Goal: Task Accomplishment & Management: Complete application form

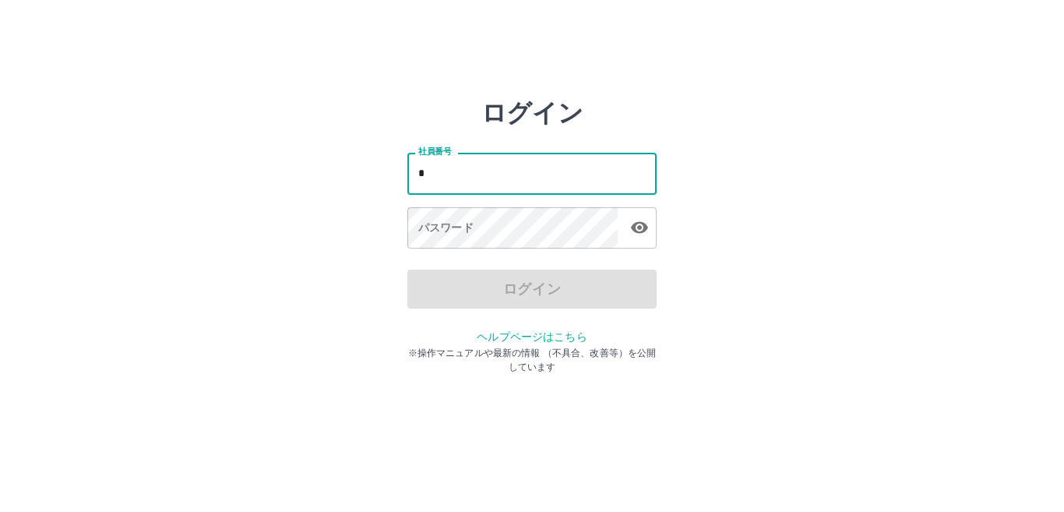
type input "*******"
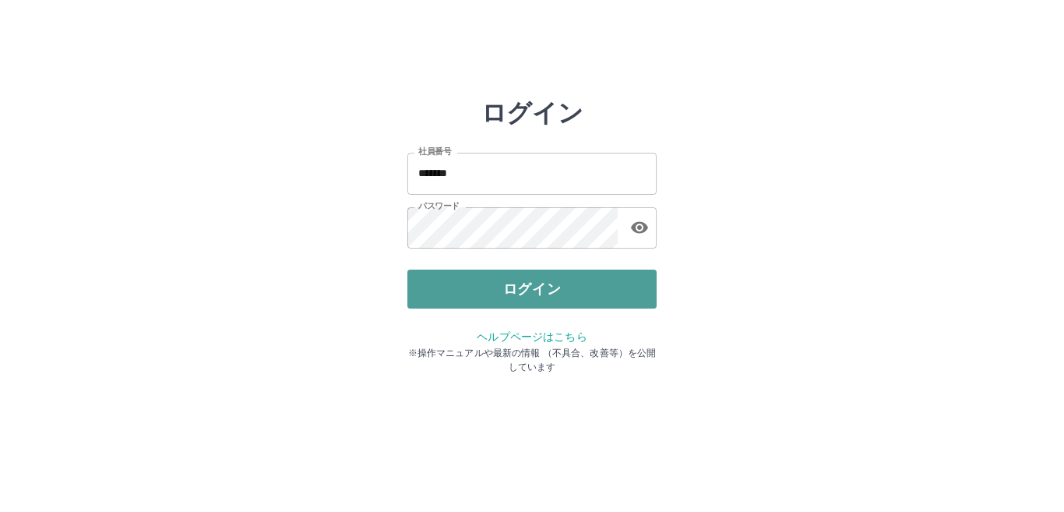
click at [528, 295] on button "ログイン" at bounding box center [531, 289] width 249 height 39
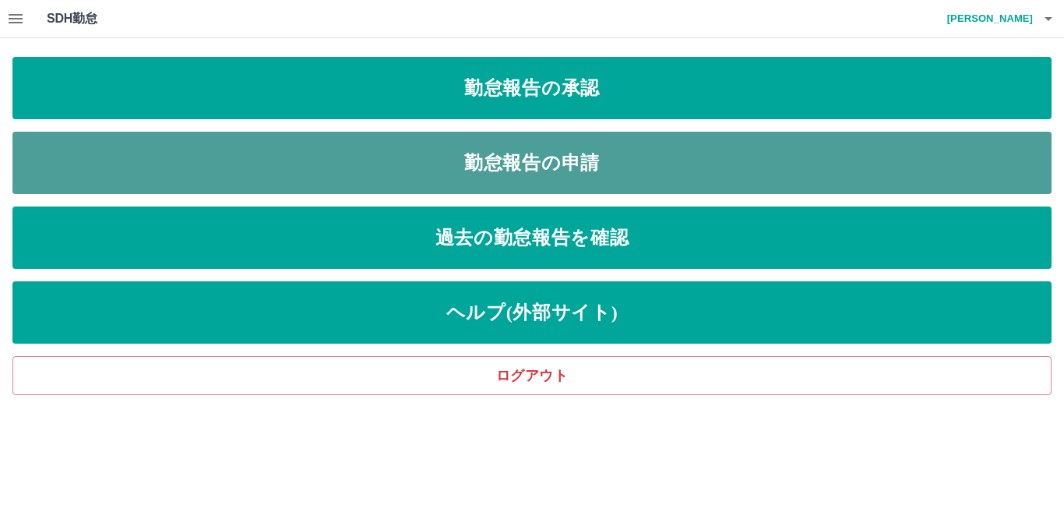
click at [541, 157] on link "勤怠報告の申請" at bounding box center [531, 163] width 1039 height 62
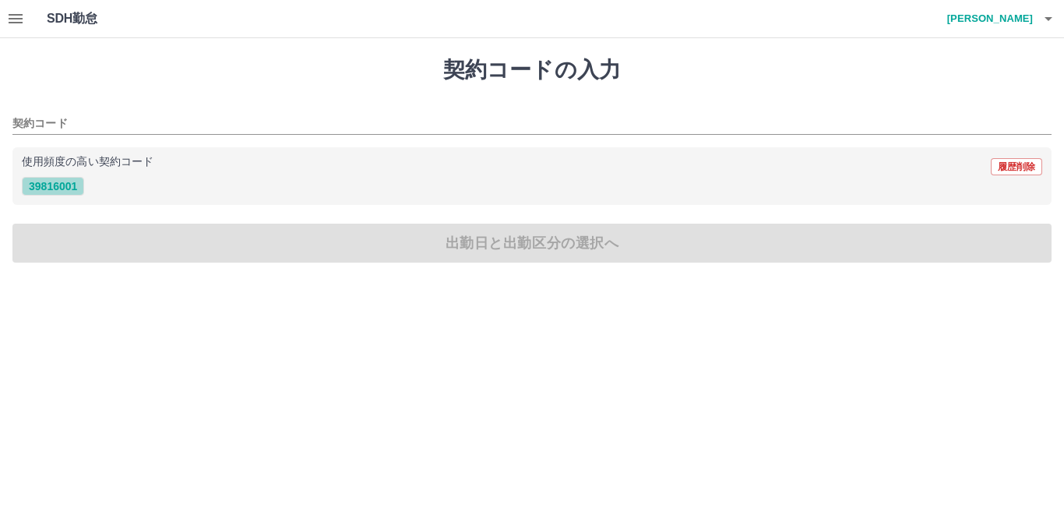
click at [69, 185] on button "39816001" at bounding box center [53, 186] width 62 height 19
type input "********"
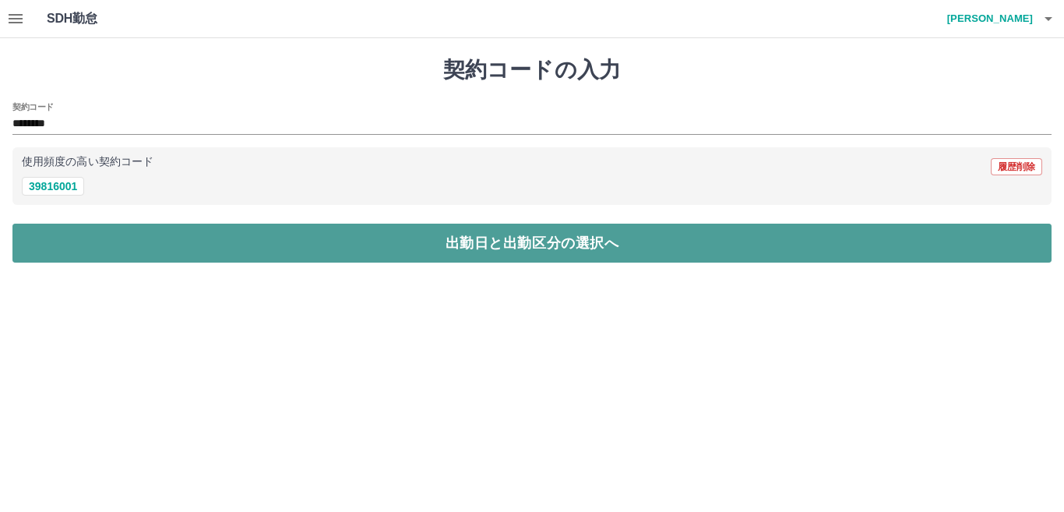
click at [125, 245] on button "出勤日と出勤区分の選択へ" at bounding box center [531, 243] width 1039 height 39
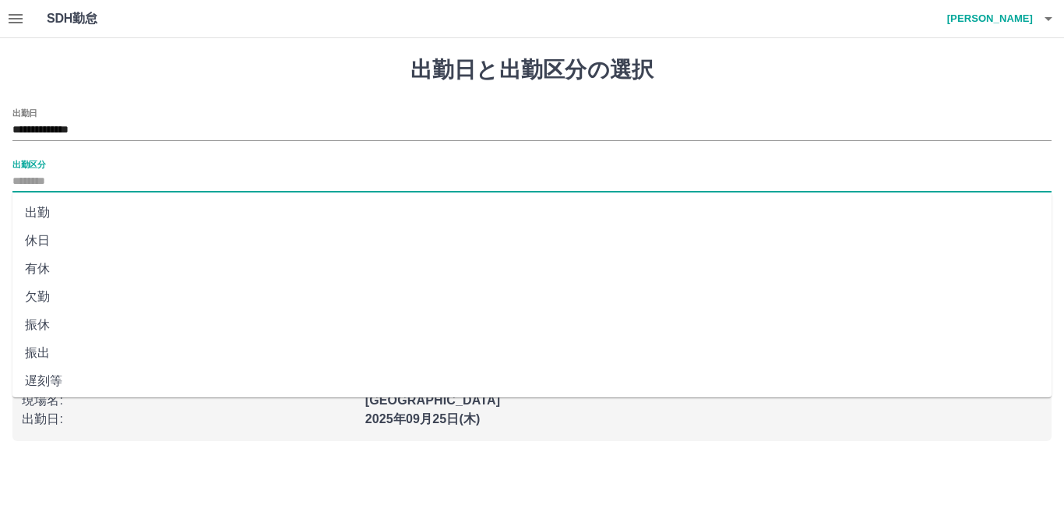
click at [86, 177] on input "出勤区分" at bounding box center [531, 181] width 1039 height 19
click at [86, 208] on li "出勤" at bounding box center [531, 213] width 1039 height 28
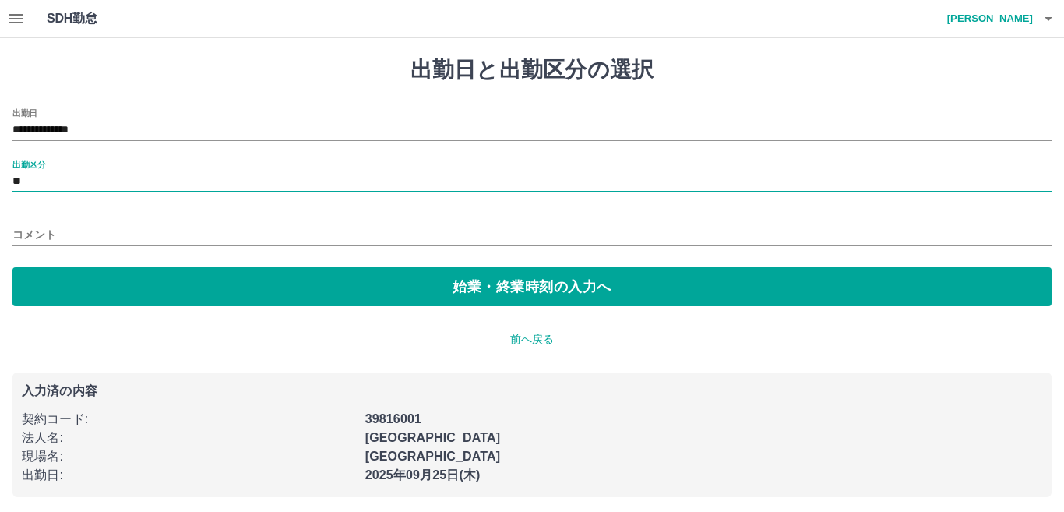
type input "**"
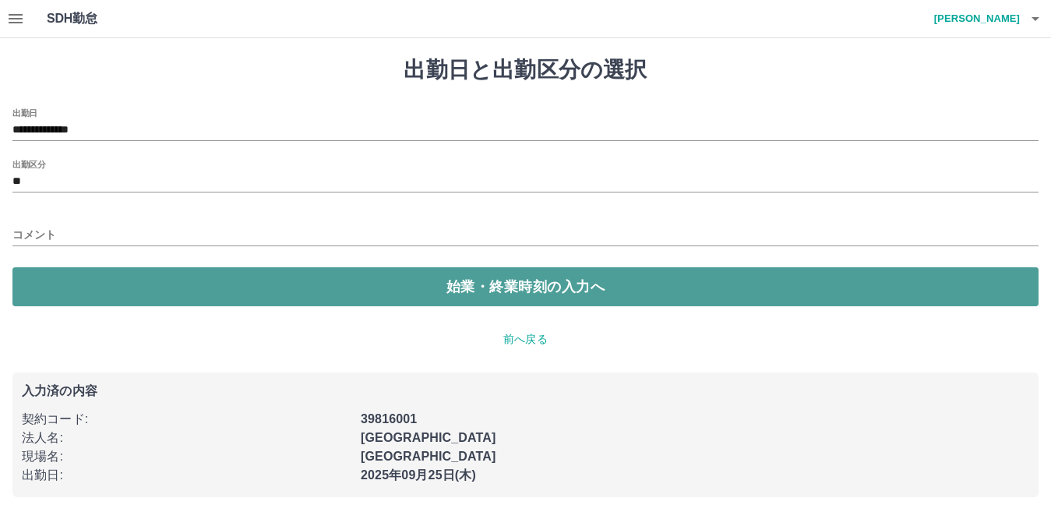
click at [107, 296] on button "始業・終業時刻の入力へ" at bounding box center [525, 286] width 1026 height 39
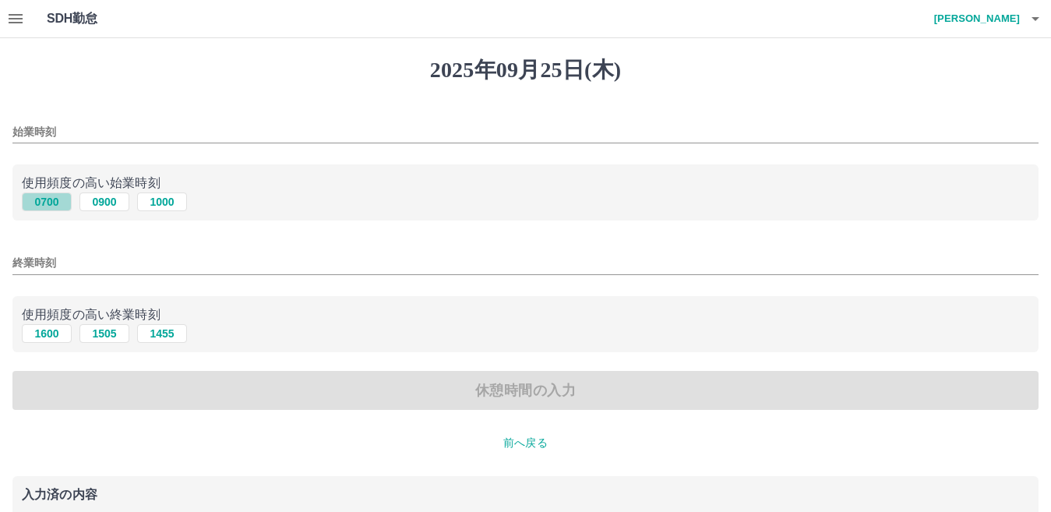
click at [35, 206] on button "0700" at bounding box center [47, 201] width 50 height 19
type input "****"
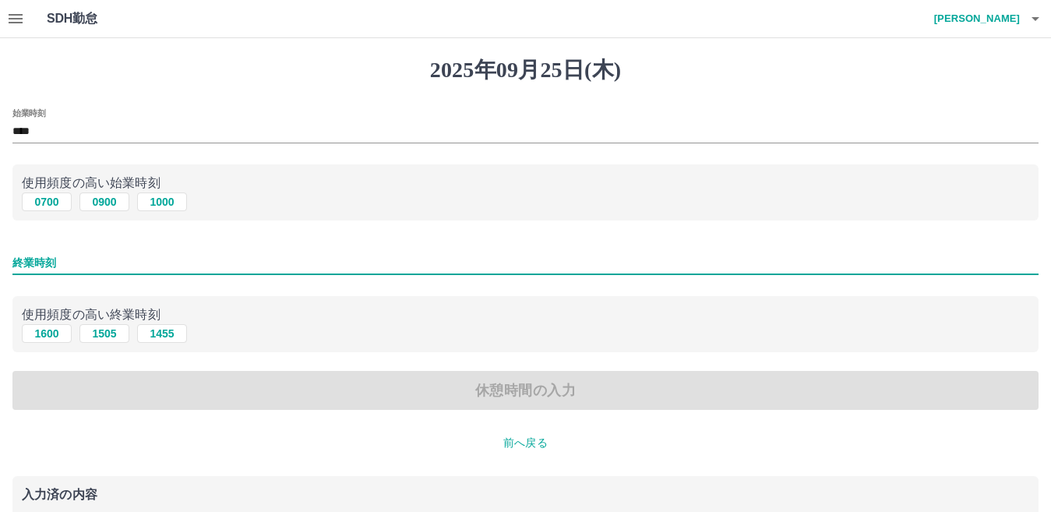
click at [64, 265] on input "終業時刻" at bounding box center [525, 263] width 1026 height 23
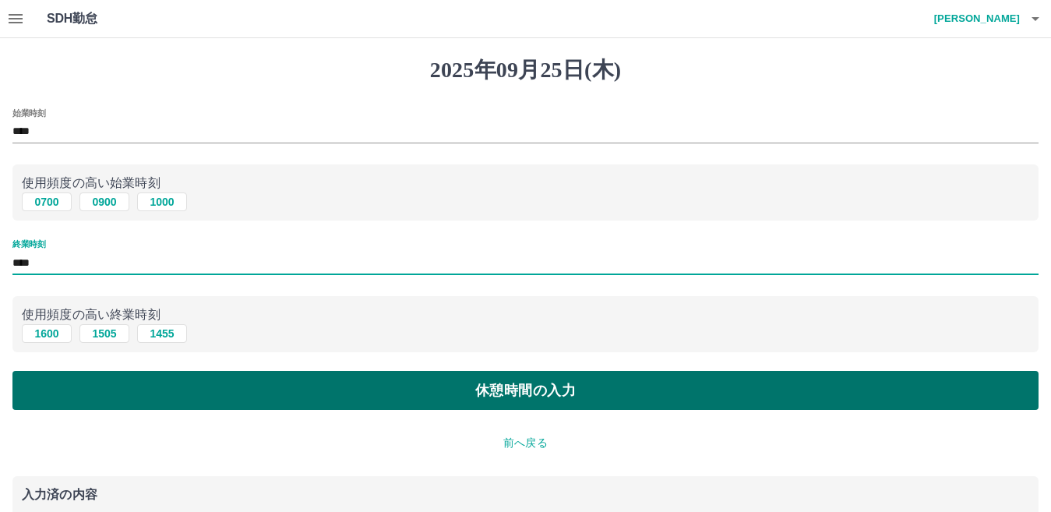
type input "****"
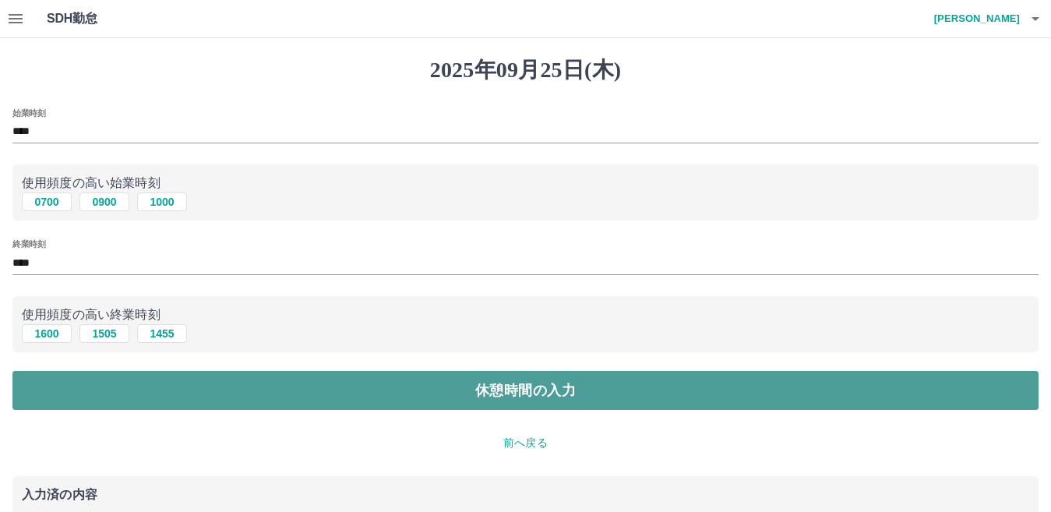
click at [224, 399] on button "休憩時間の入力" at bounding box center [525, 390] width 1026 height 39
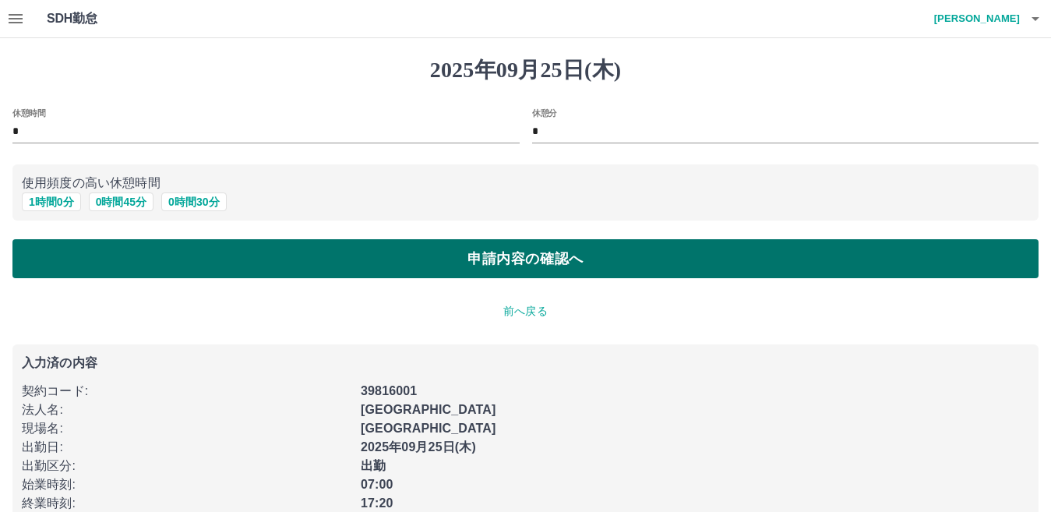
click at [185, 257] on button "申請内容の確認へ" at bounding box center [525, 258] width 1026 height 39
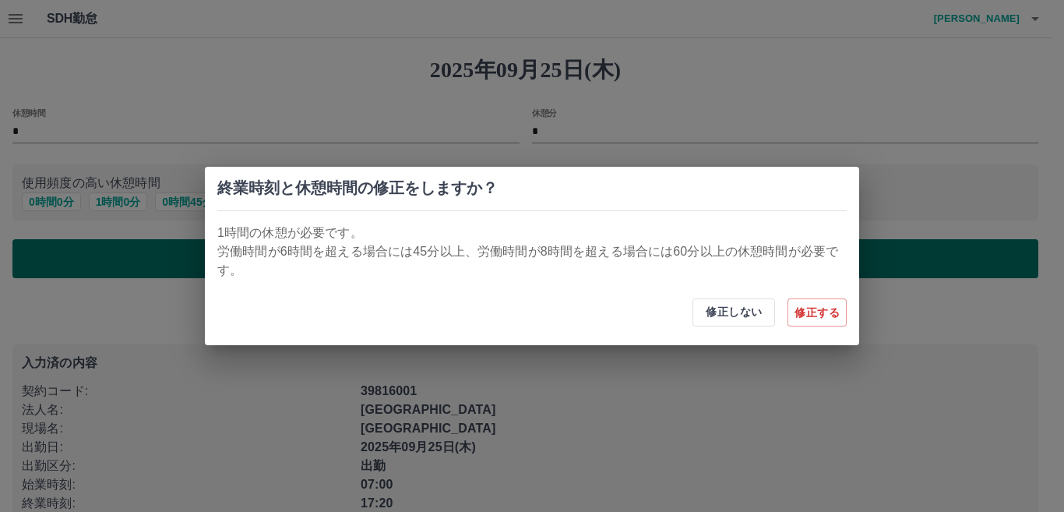
click at [185, 257] on div "終業時刻と休憩時間の修正をしますか？ 1時間の休憩が必要です。 労働時間が6時間を超える場合には45分以上、労働時間が8時間を超える場合には60分以上の休憩時…" at bounding box center [532, 256] width 1064 height 512
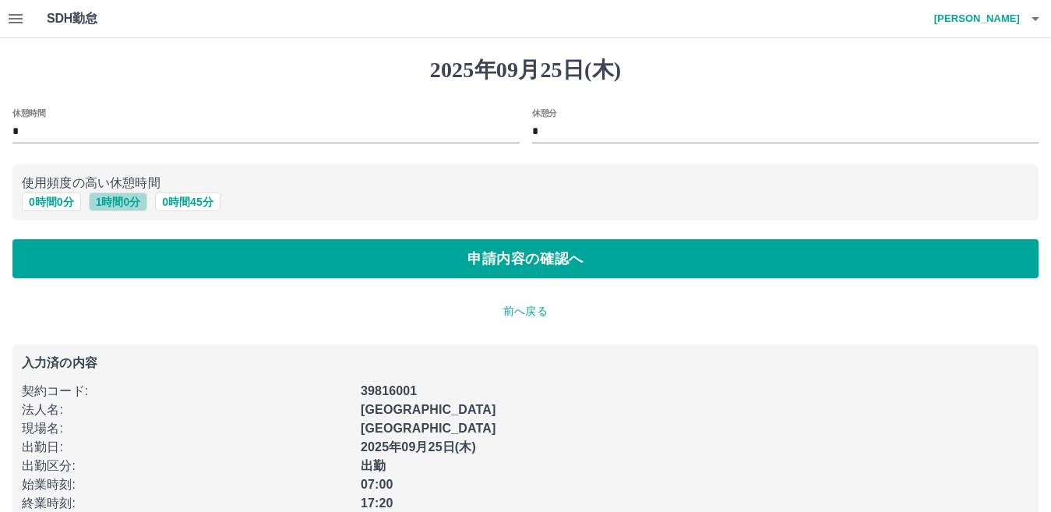
click at [129, 194] on button "1 時間 0 分" at bounding box center [118, 201] width 59 height 19
type input "*"
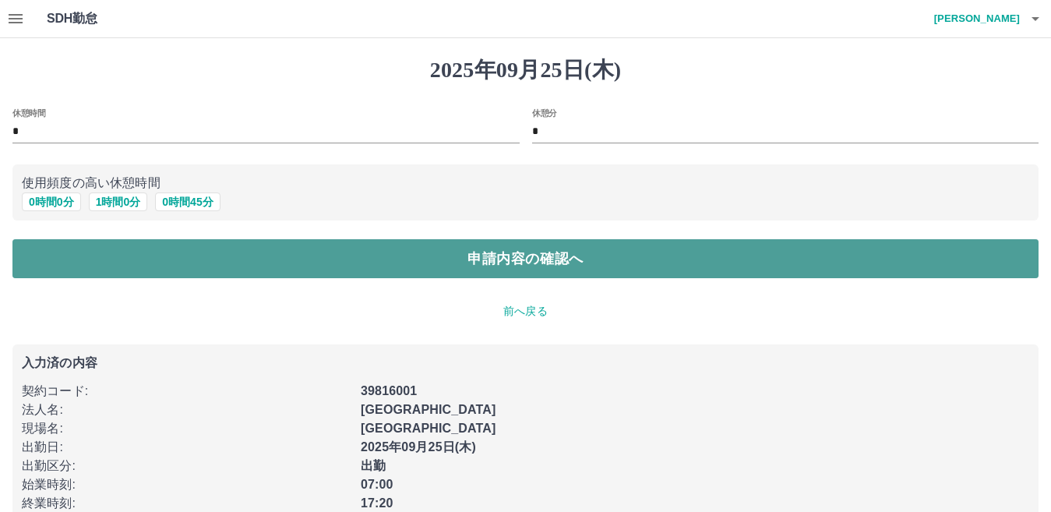
click at [220, 267] on button "申請内容の確認へ" at bounding box center [525, 258] width 1026 height 39
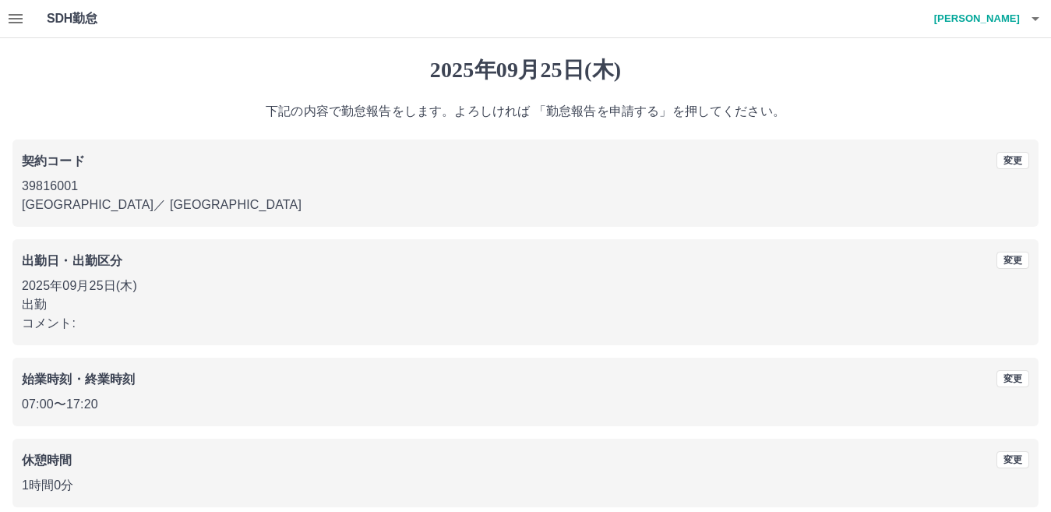
scroll to position [72, 0]
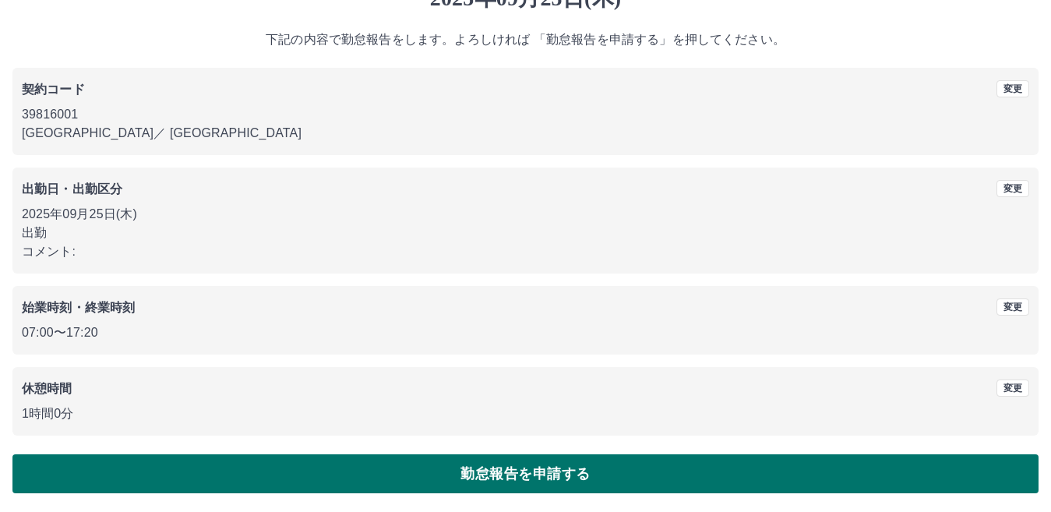
click at [238, 488] on button "勤怠報告を申請する" at bounding box center [525, 473] width 1026 height 39
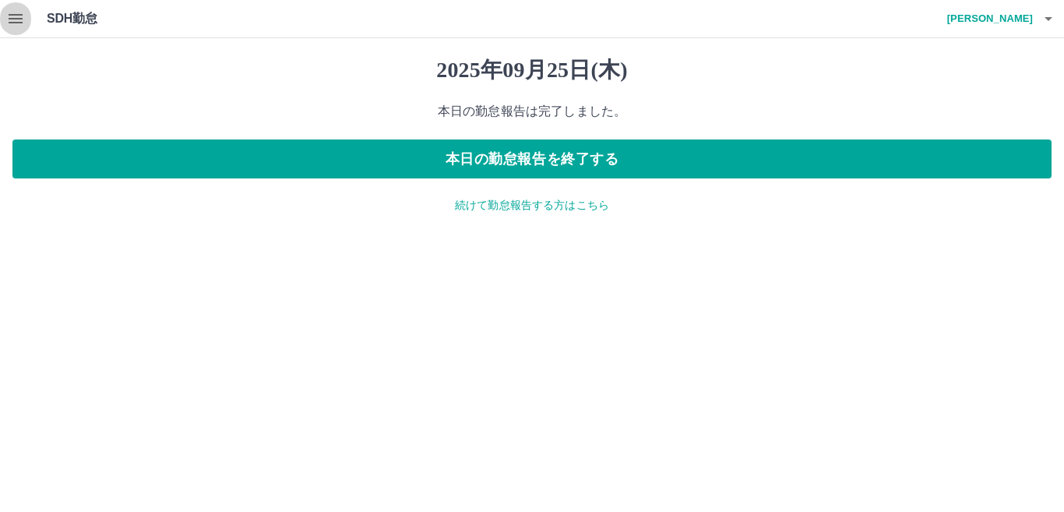
click at [25, 19] on button "button" at bounding box center [15, 18] width 31 height 37
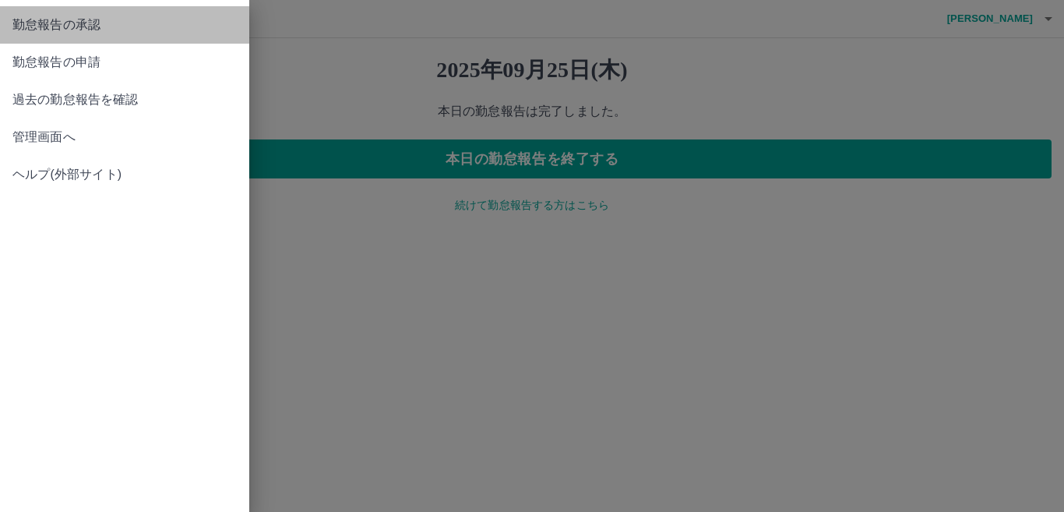
click at [25, 19] on span "勤怠報告の承認" at bounding box center [124, 25] width 224 height 19
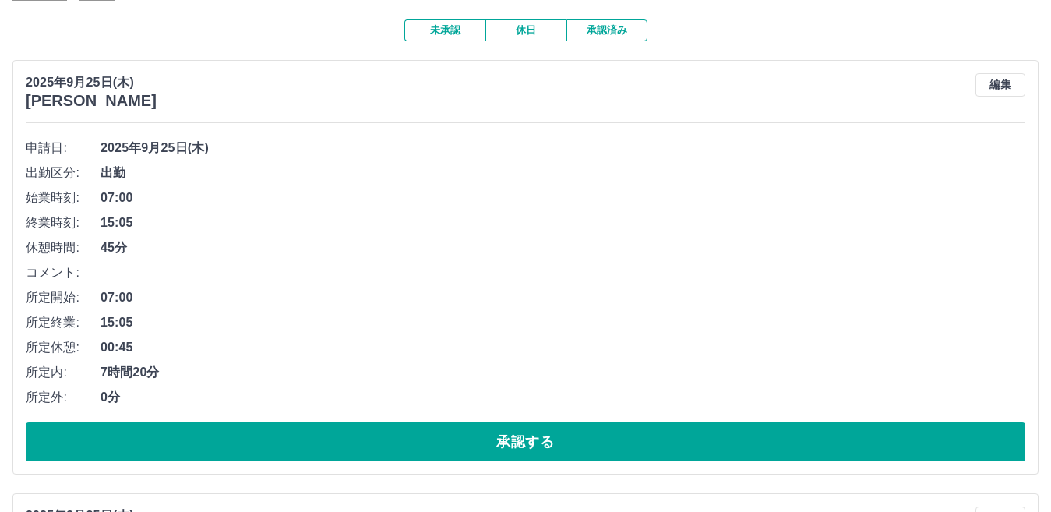
scroll to position [234, 0]
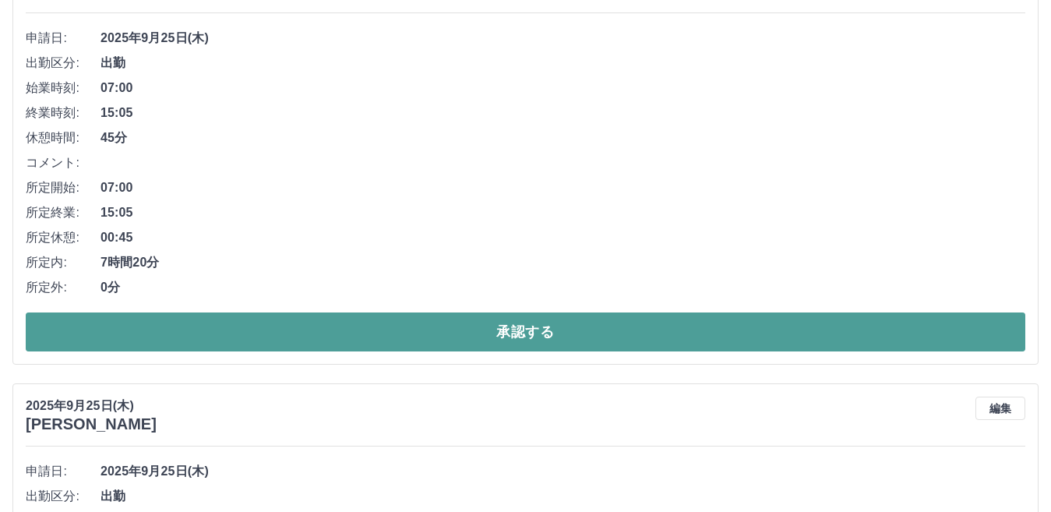
click at [280, 330] on button "承認する" at bounding box center [526, 331] width 1000 height 39
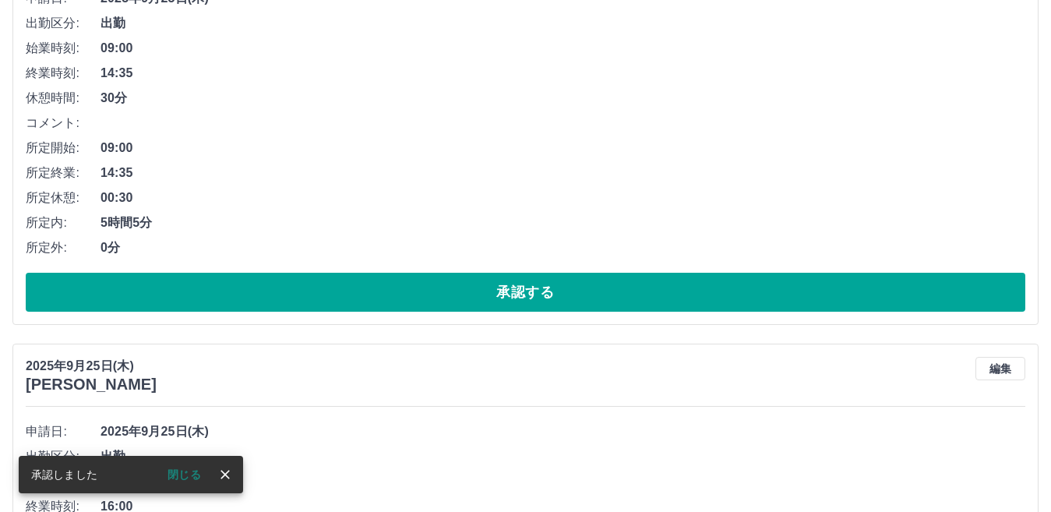
scroll to position [312, 0]
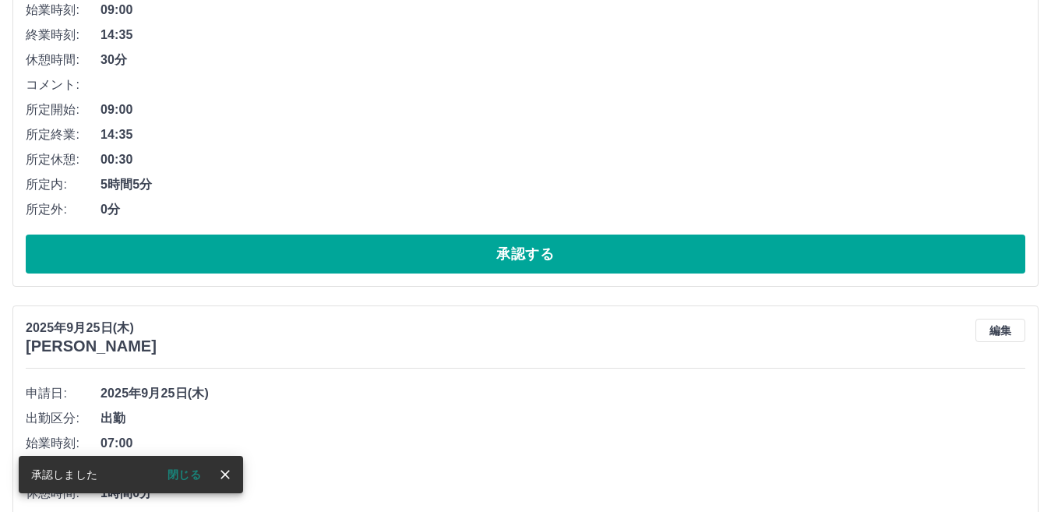
click at [287, 233] on div "申請日: [DATE](木) 出勤区分: 出勤 始業時刻: 09:00 終業時刻: 14:35 休憩時間: 30分 コメント: 所定開始: 09:00 所定終…" at bounding box center [526, 111] width 1000 height 326
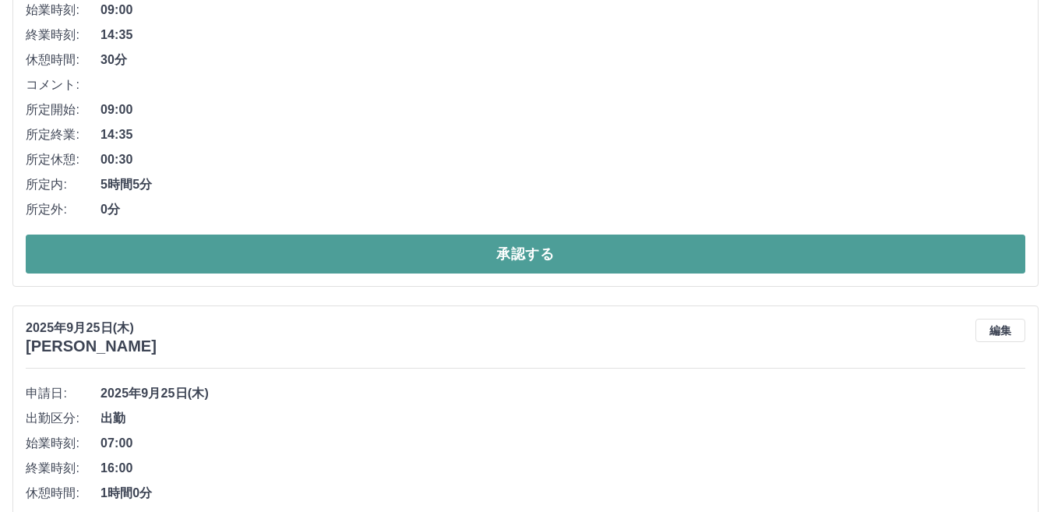
click at [280, 261] on button "承認する" at bounding box center [526, 253] width 1000 height 39
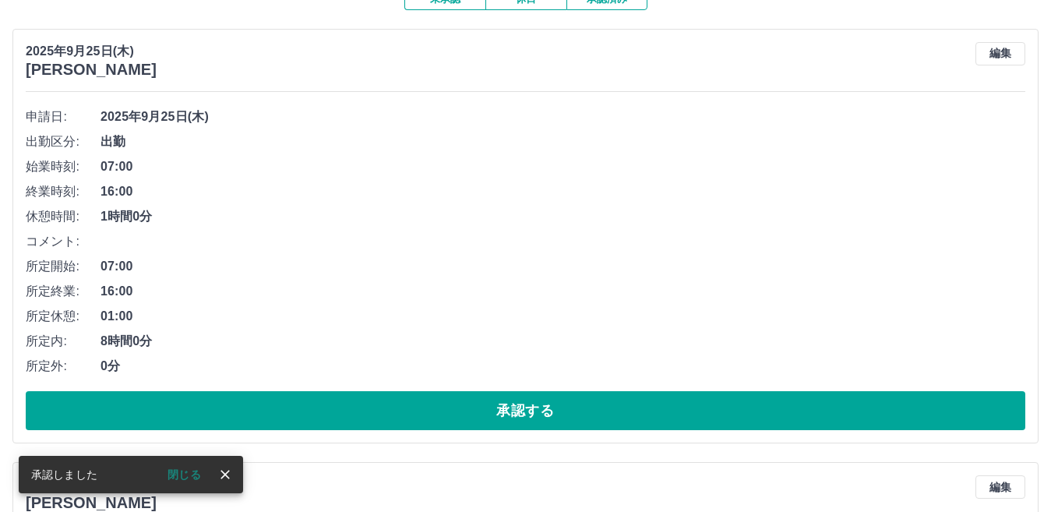
scroll to position [234, 0]
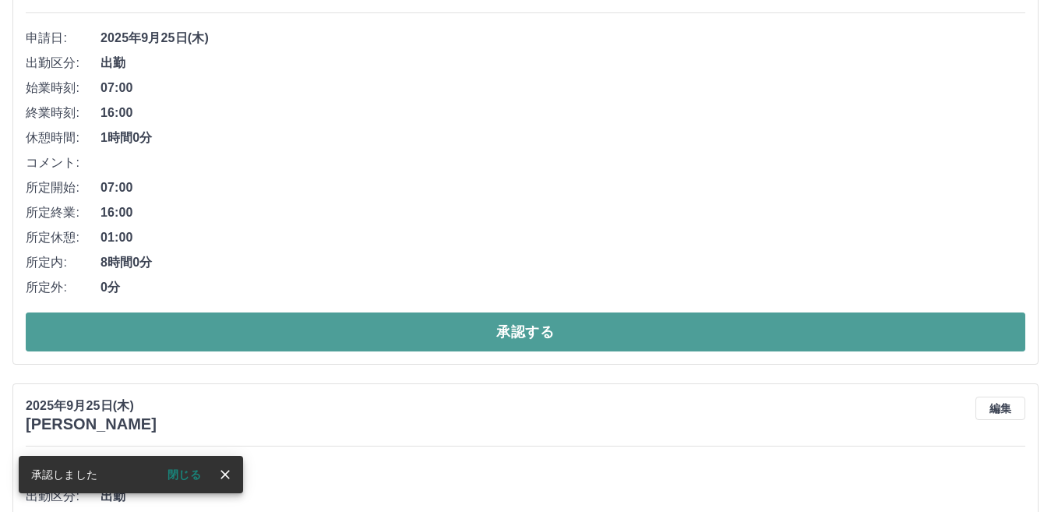
click at [303, 319] on button "承認する" at bounding box center [526, 331] width 1000 height 39
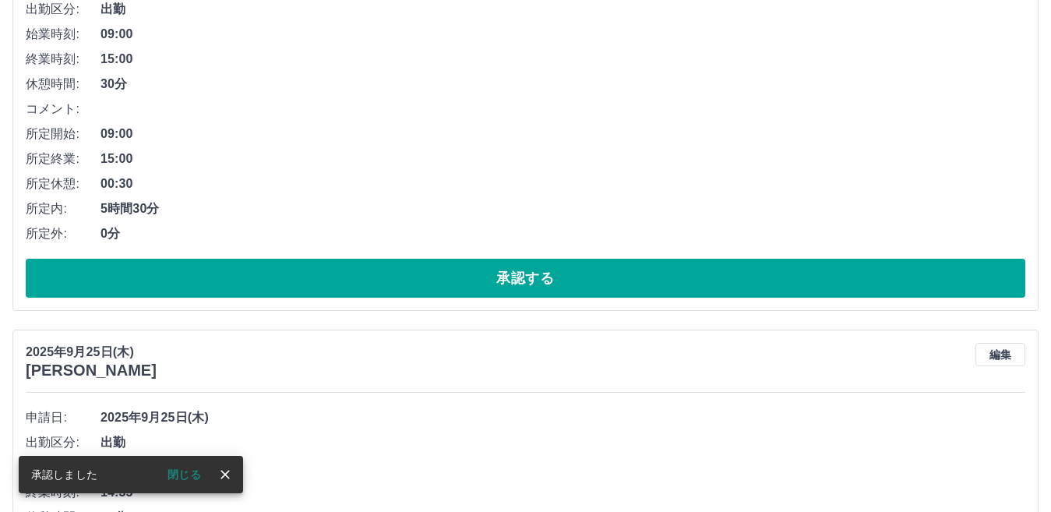
scroll to position [312, 0]
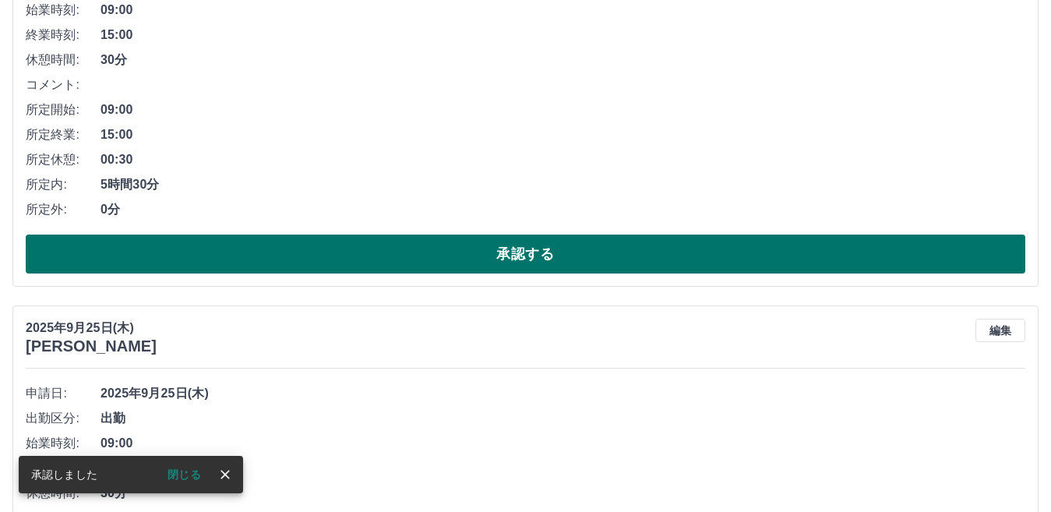
click at [306, 266] on button "承認する" at bounding box center [526, 253] width 1000 height 39
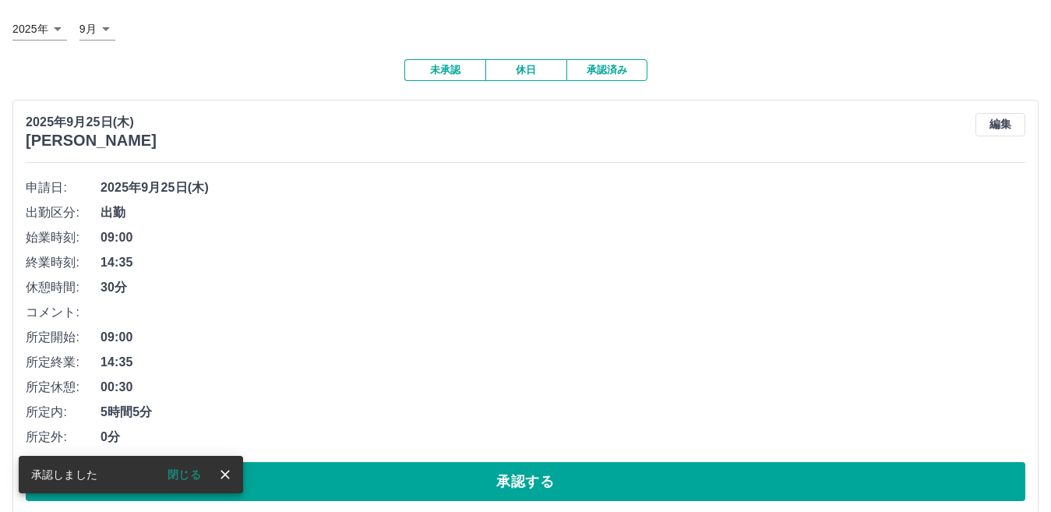
scroll to position [234, 0]
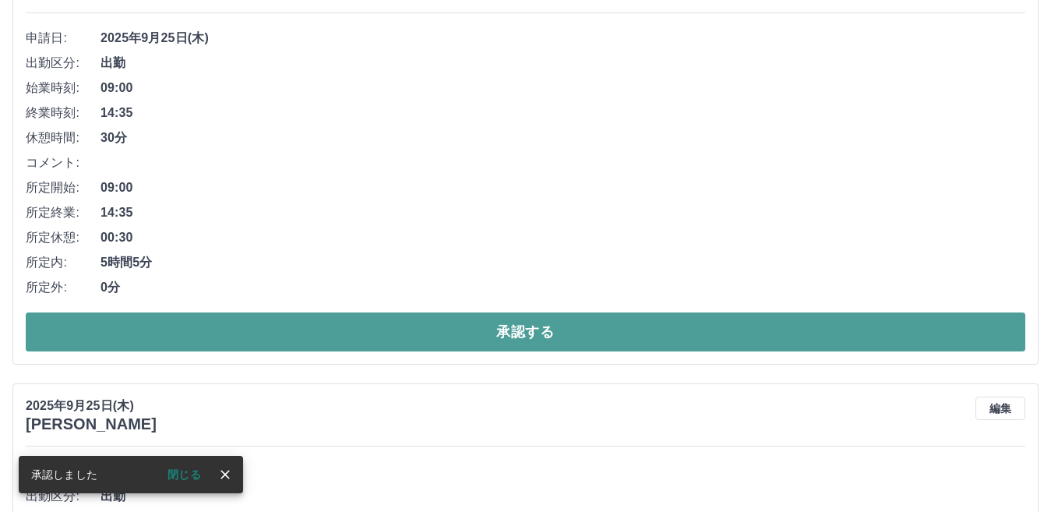
click at [301, 323] on button "承認する" at bounding box center [526, 331] width 1000 height 39
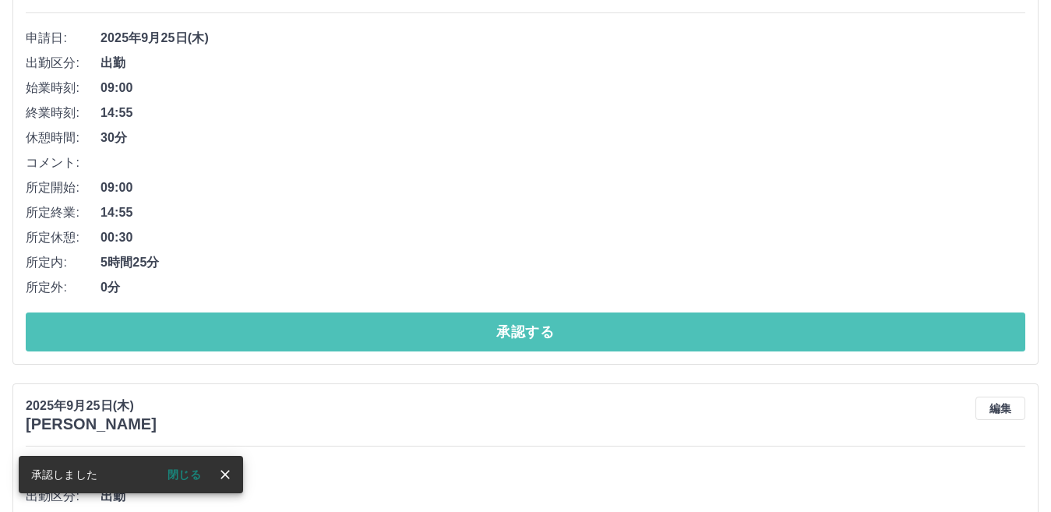
click at [301, 323] on button "承認する" at bounding box center [526, 331] width 1000 height 39
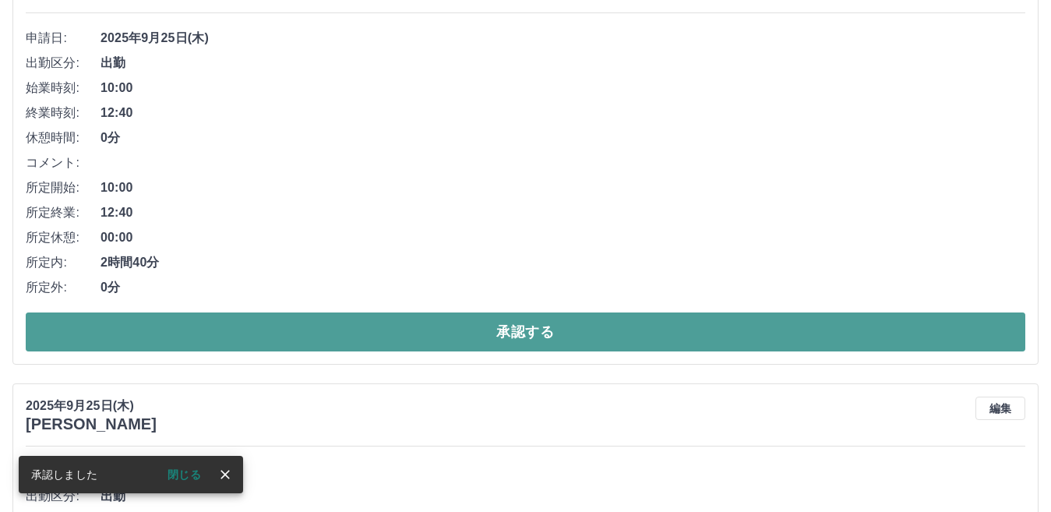
click at [297, 326] on button "承認する" at bounding box center [526, 331] width 1000 height 39
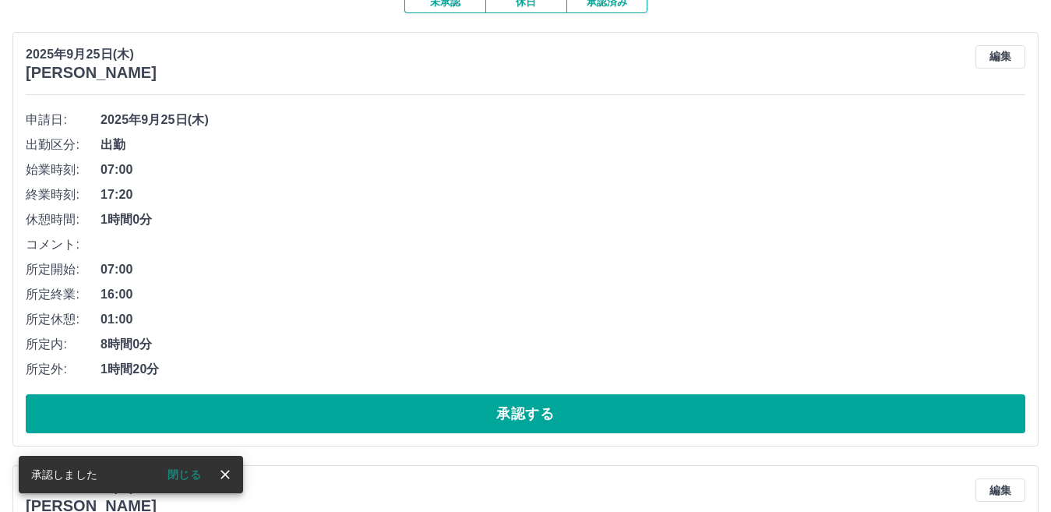
scroll to position [156, 0]
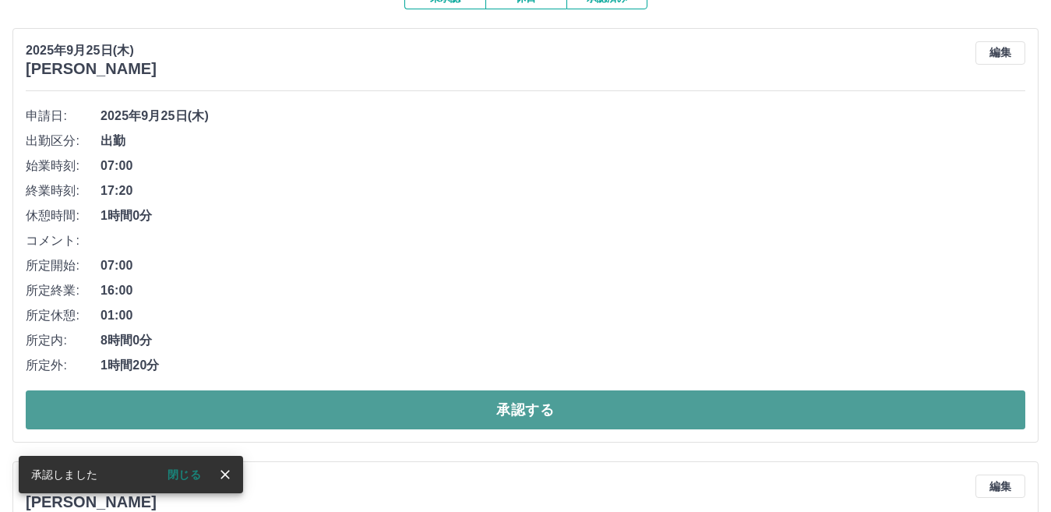
click at [330, 422] on button "承認する" at bounding box center [526, 409] width 1000 height 39
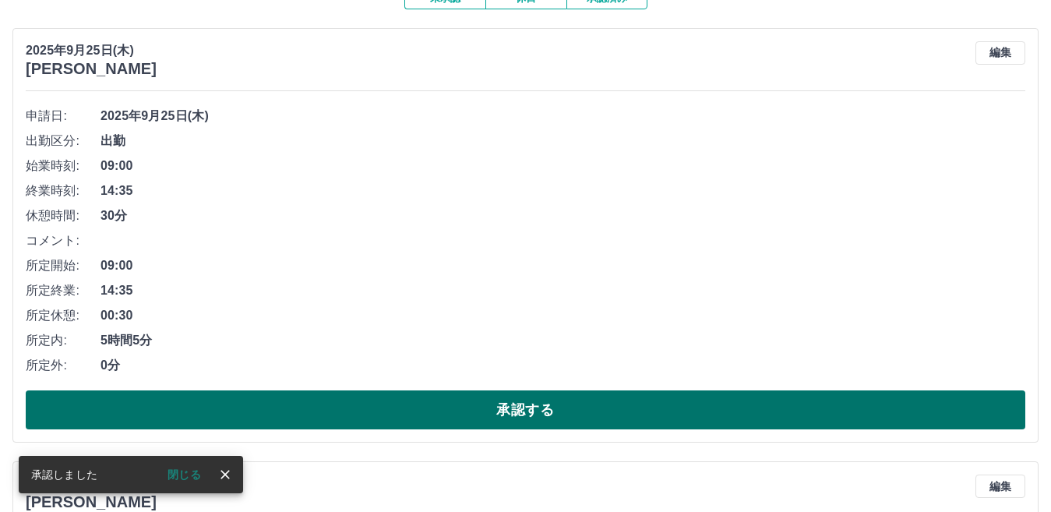
click at [326, 397] on button "承認する" at bounding box center [526, 409] width 1000 height 39
click at [323, 394] on button "承認する" at bounding box center [526, 409] width 1000 height 39
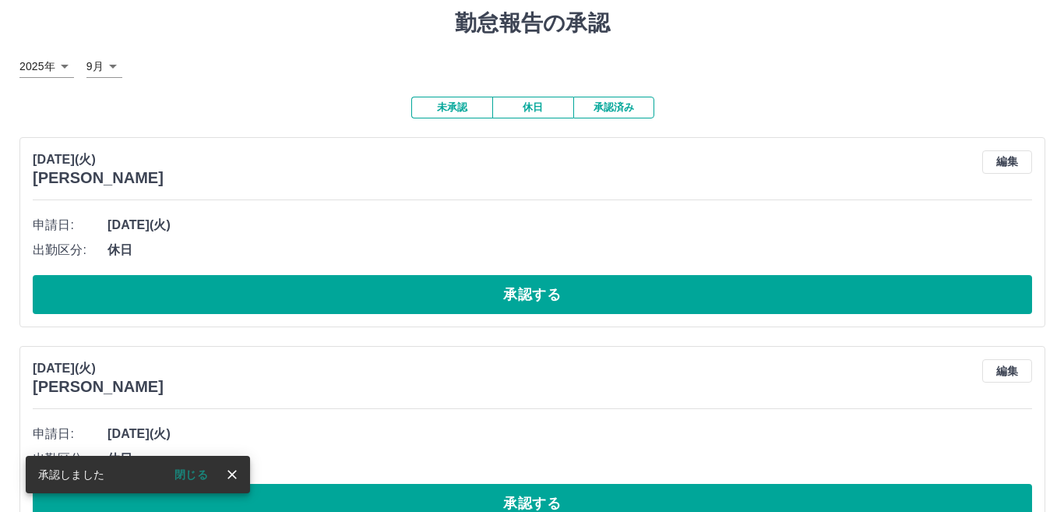
scroll to position [0, 0]
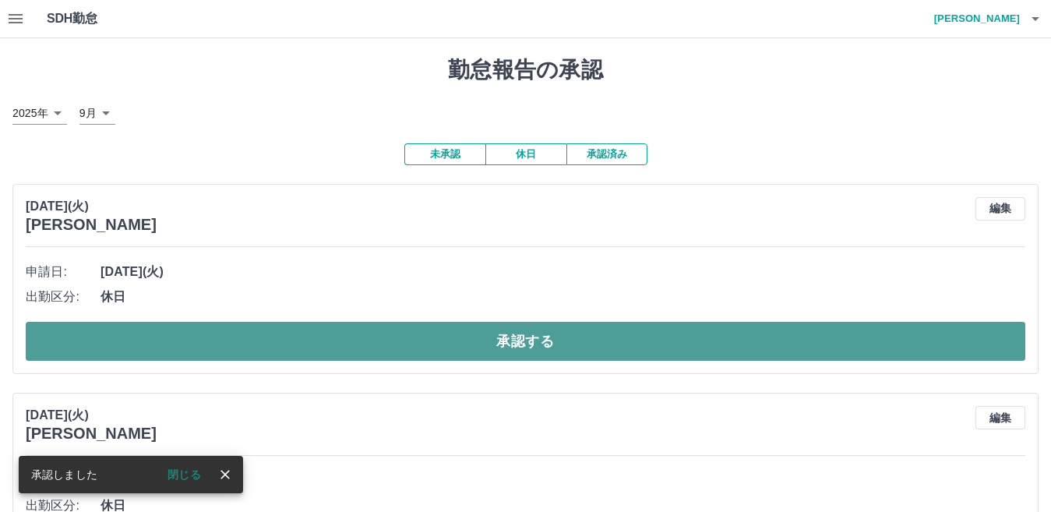
click at [343, 326] on button "承認する" at bounding box center [526, 341] width 1000 height 39
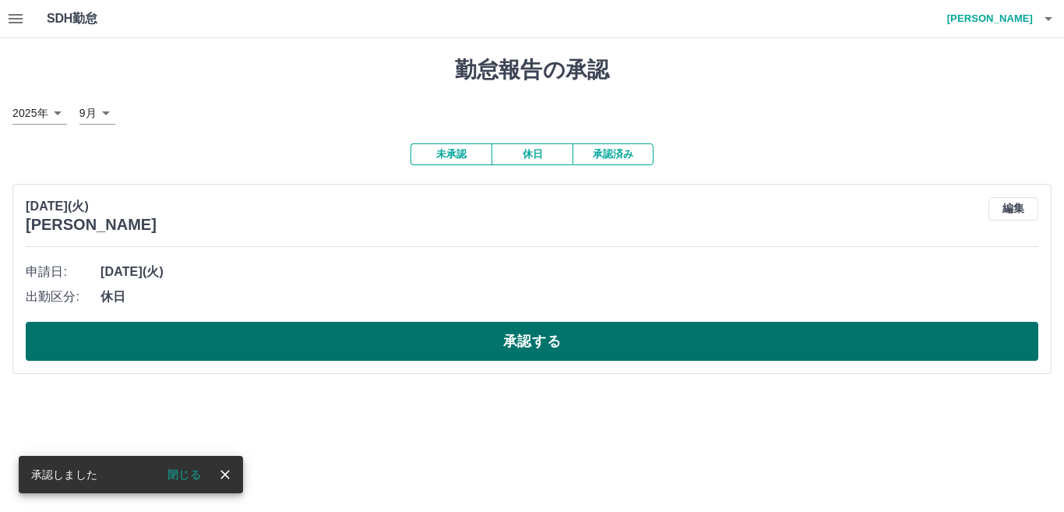
click at [340, 326] on button "承認する" at bounding box center [532, 341] width 1013 height 39
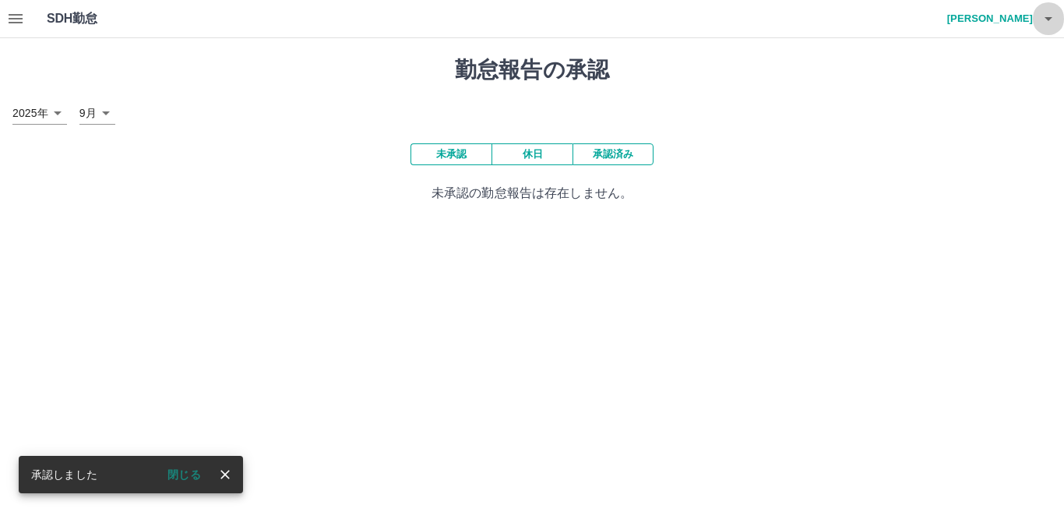
click at [1045, 11] on icon "button" at bounding box center [1048, 18] width 19 height 19
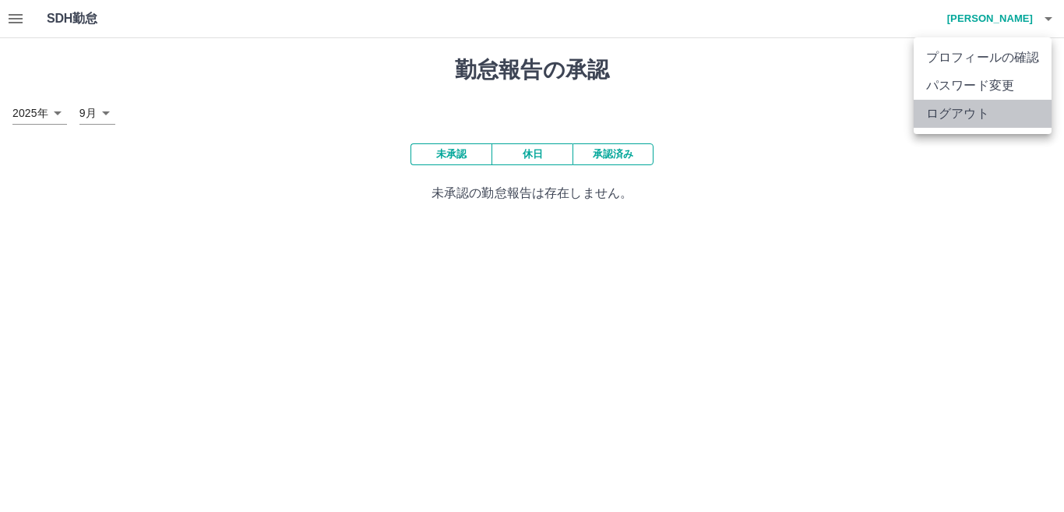
click at [982, 108] on li "ログアウト" at bounding box center [983, 114] width 138 height 28
